Goal: Find specific page/section: Find specific page/section

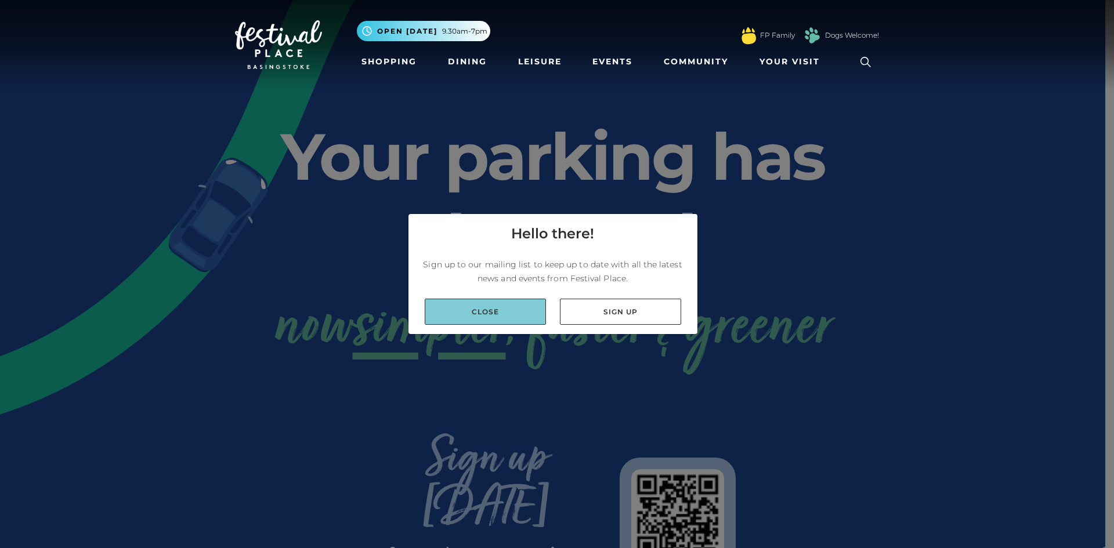
click at [462, 302] on link "Close" at bounding box center [485, 312] width 121 height 26
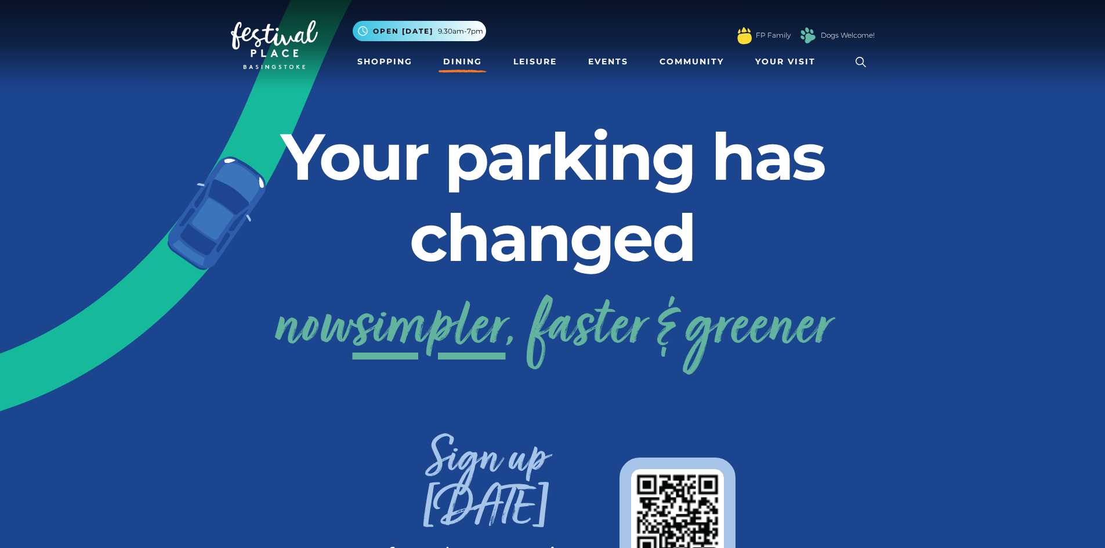
click at [448, 57] on link "Dining" at bounding box center [463, 61] width 48 height 21
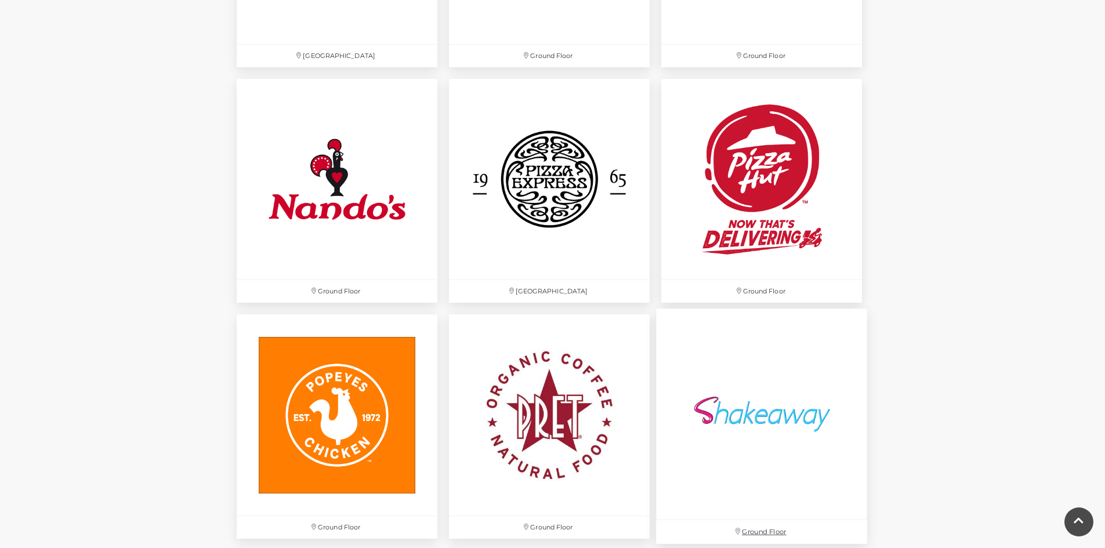
scroll to position [3132, 0]
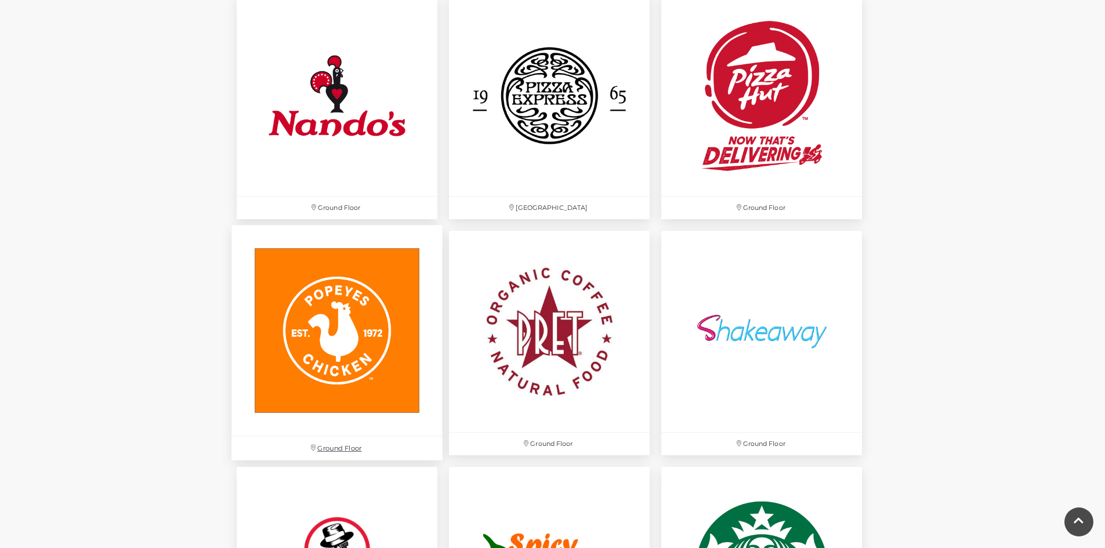
click at [313, 323] on img at bounding box center [336, 331] width 211 height 211
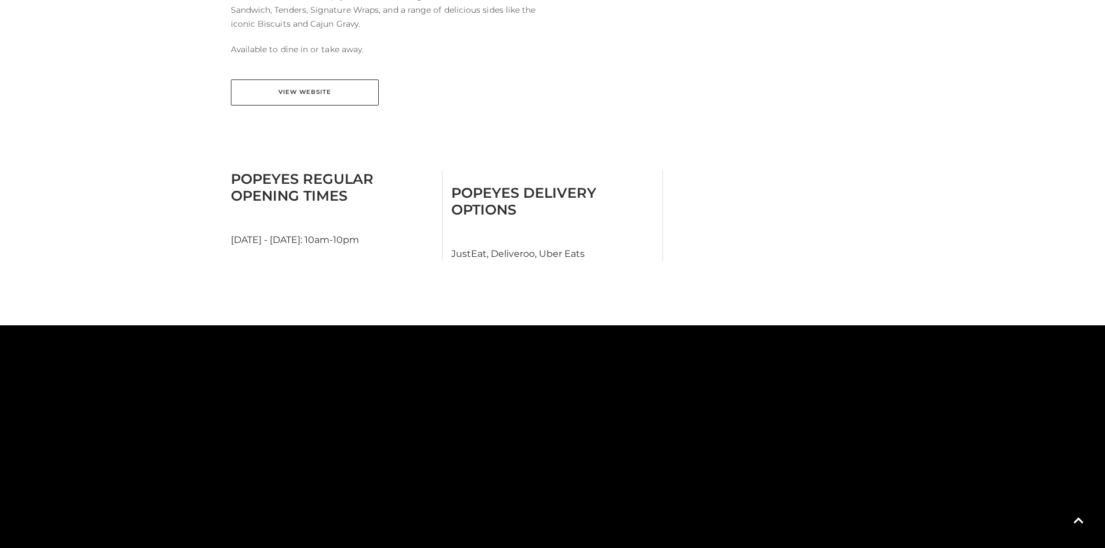
scroll to position [580, 0]
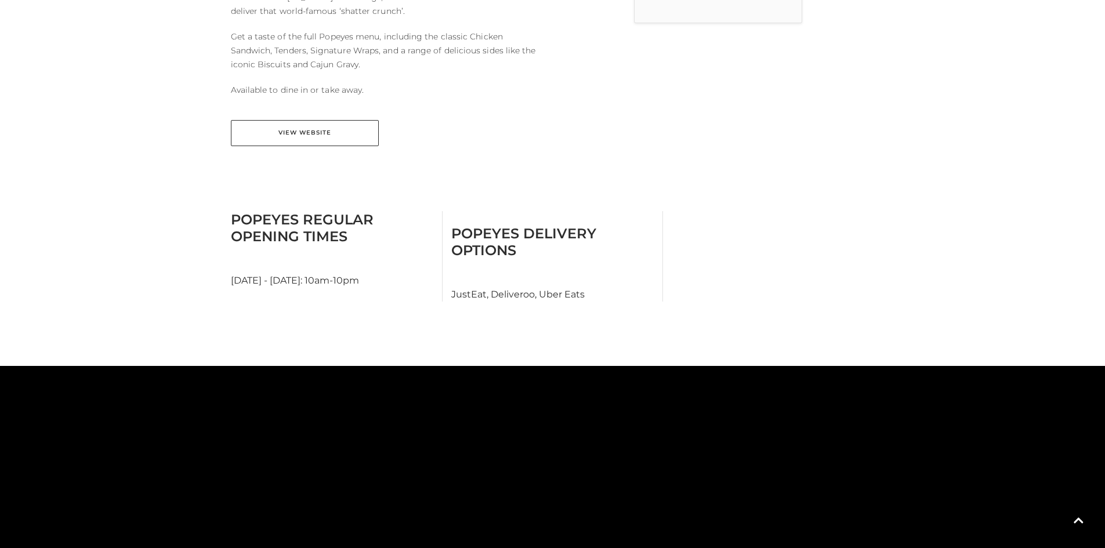
scroll to position [638, 0]
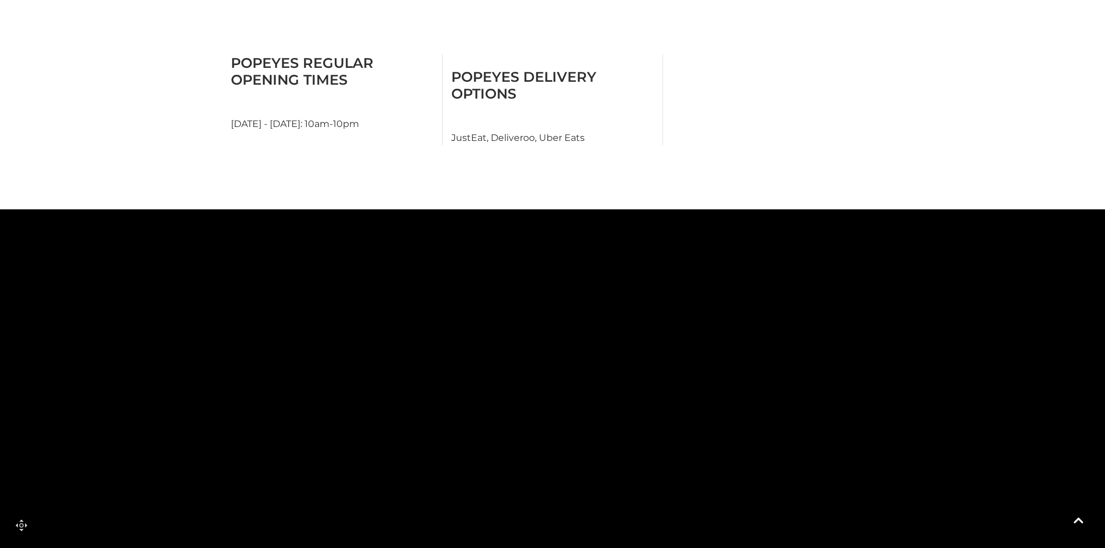
click at [532, 279] on rect at bounding box center [547, 292] width 100 height 27
click at [422, 295] on rect at bounding box center [401, 273] width 78 height 152
